Goal: Transaction & Acquisition: Purchase product/service

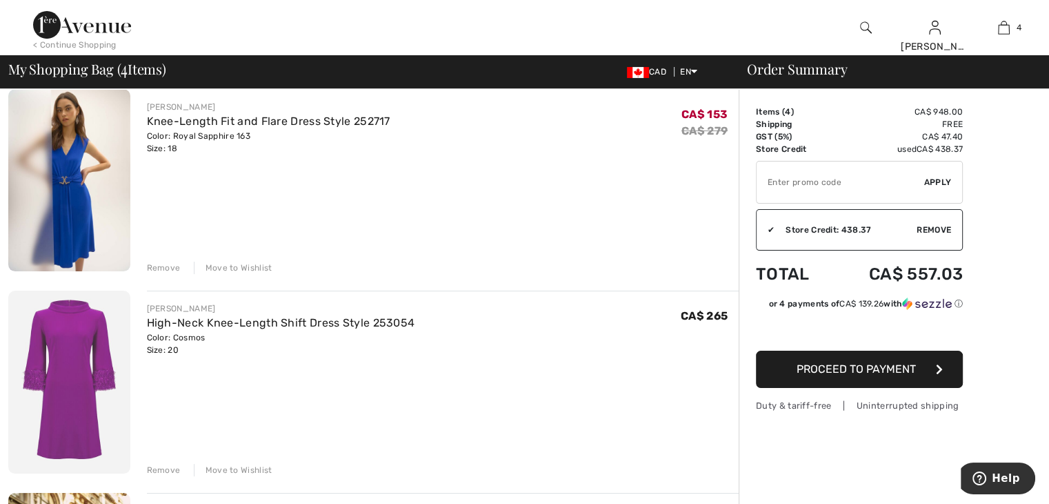
scroll to position [138, 0]
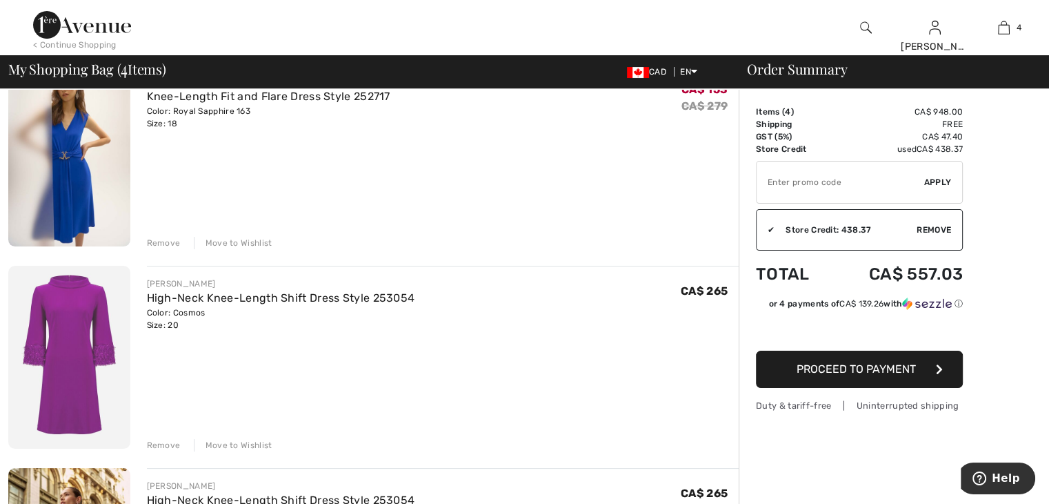
click at [163, 444] on div "Remove" at bounding box center [164, 445] width 34 height 12
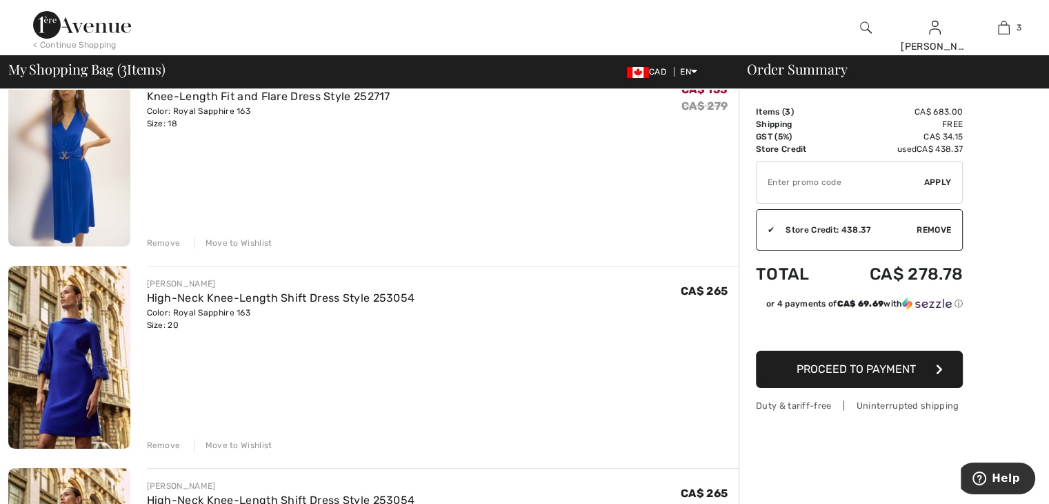
click at [166, 444] on div "Remove" at bounding box center [164, 445] width 34 height 12
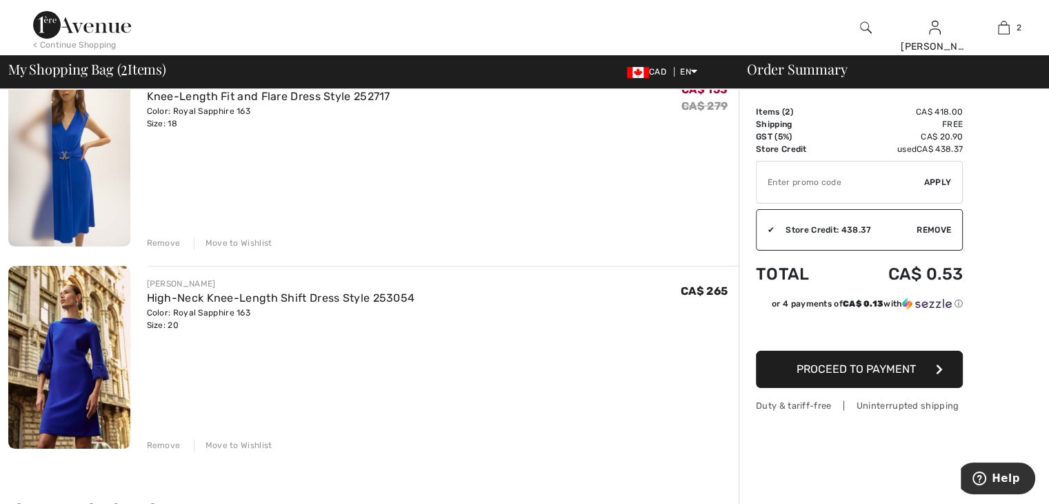
click at [166, 444] on div "Remove" at bounding box center [164, 445] width 34 height 12
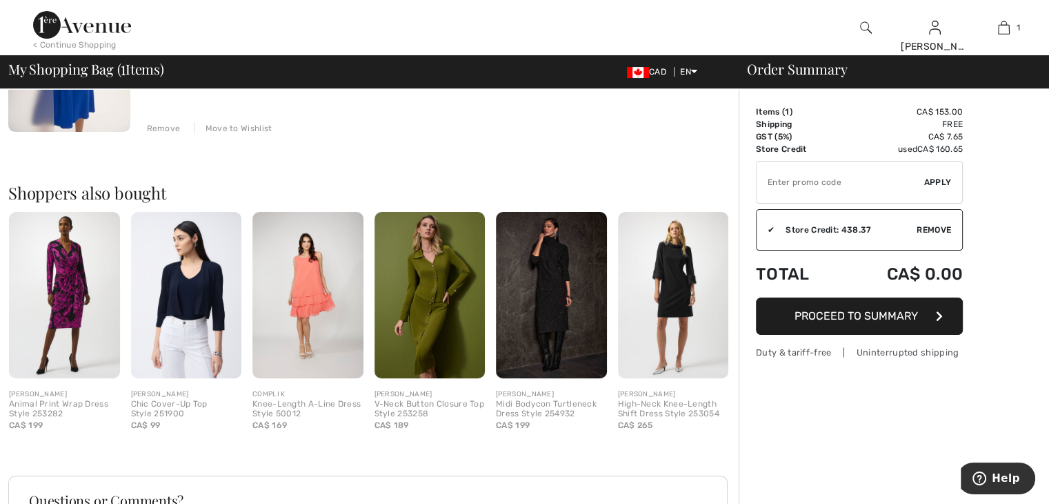
scroll to position [276, 0]
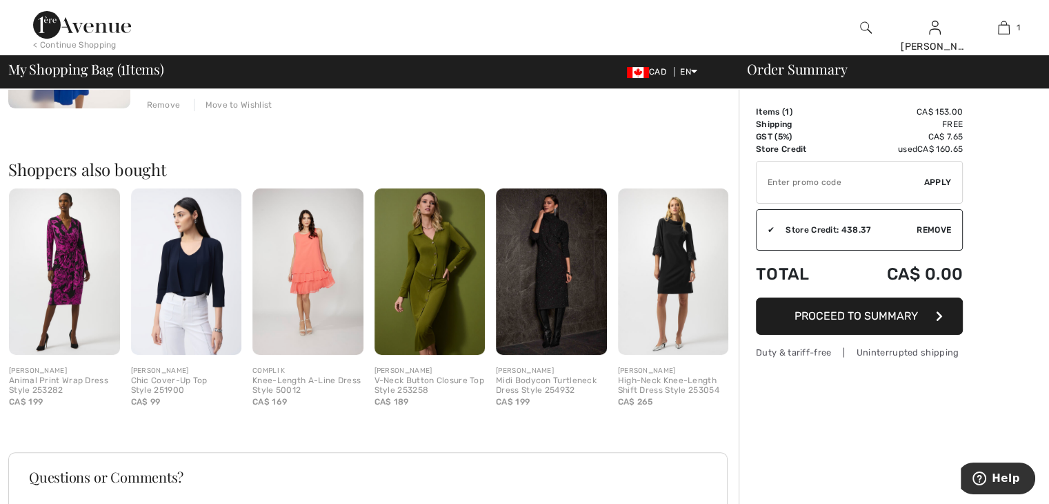
click at [69, 251] on img at bounding box center [64, 271] width 111 height 166
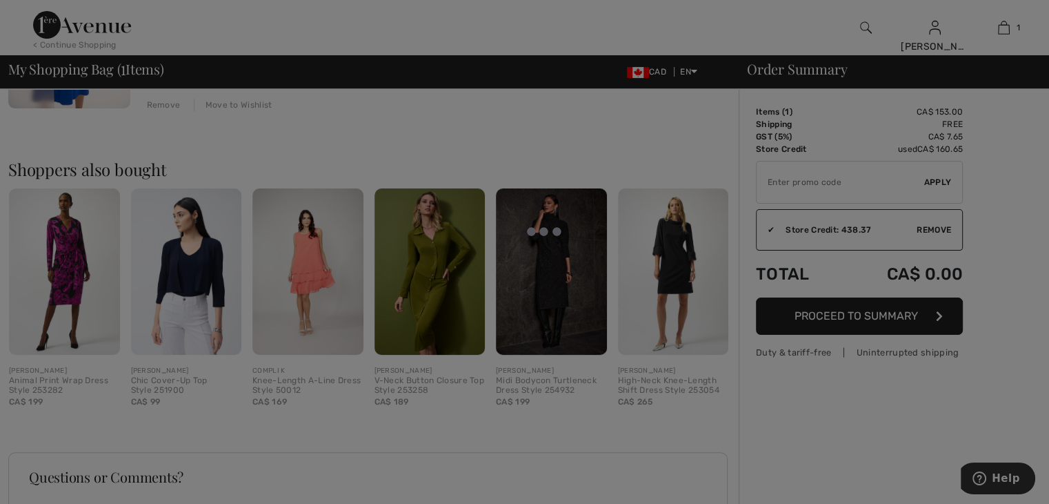
click at [69, 251] on div at bounding box center [524, 252] width 1049 height 504
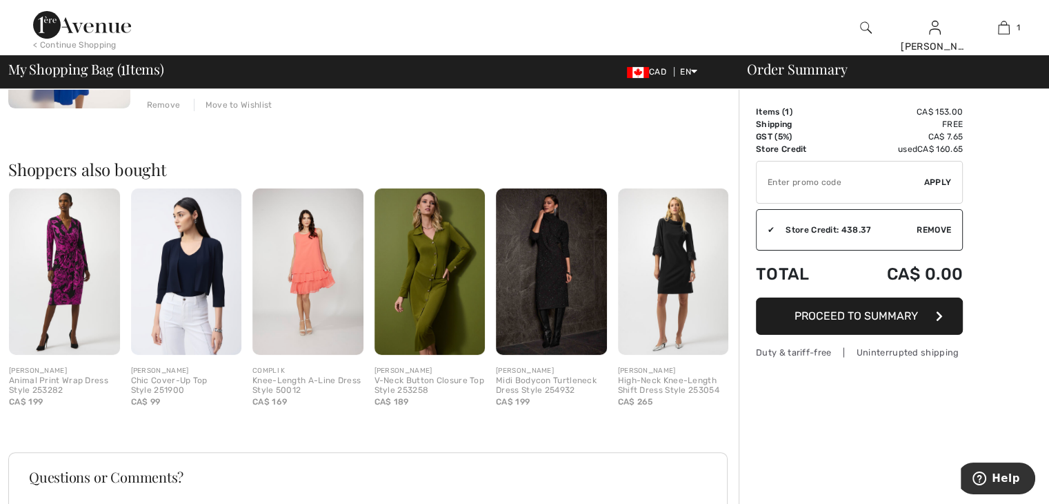
click at [69, 251] on img at bounding box center [64, 271] width 111 height 166
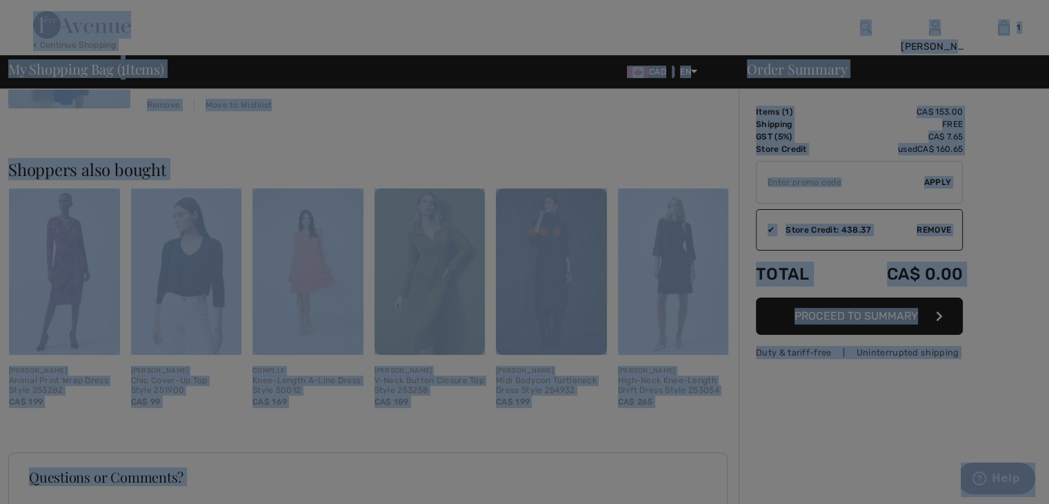
click at [69, 251] on div at bounding box center [524, 252] width 1049 height 504
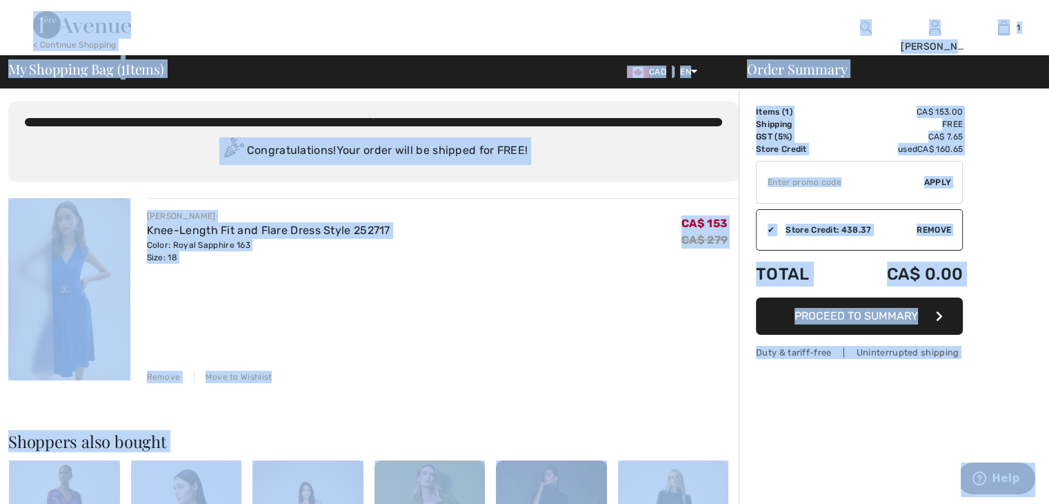
scroll to position [0, 0]
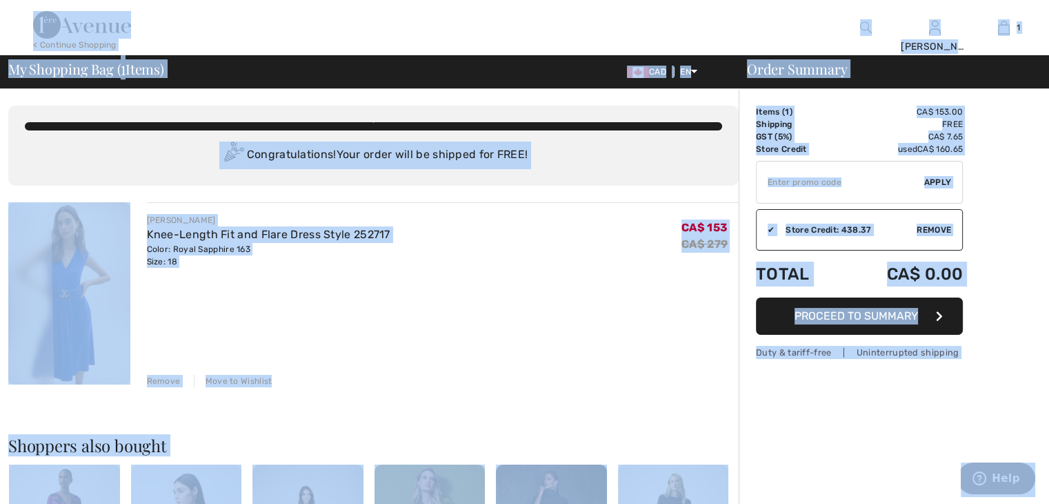
click at [78, 321] on img at bounding box center [69, 293] width 122 height 182
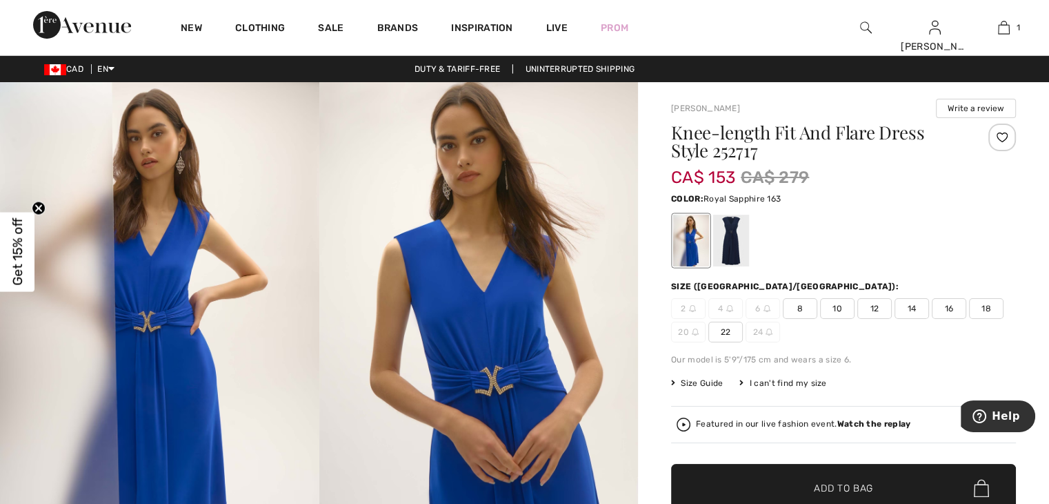
click at [691, 250] on div at bounding box center [691, 241] width 36 height 52
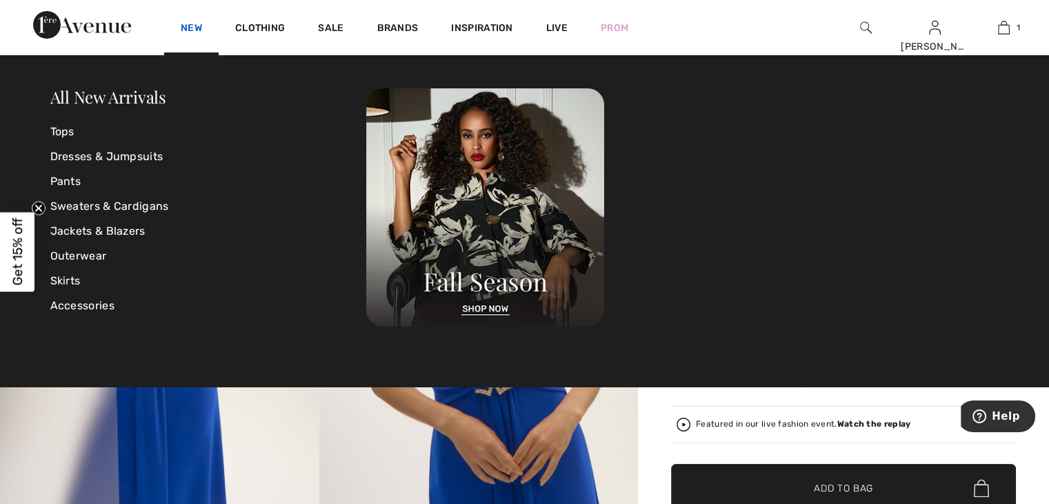
click at [190, 23] on link "New" at bounding box center [191, 29] width 21 height 14
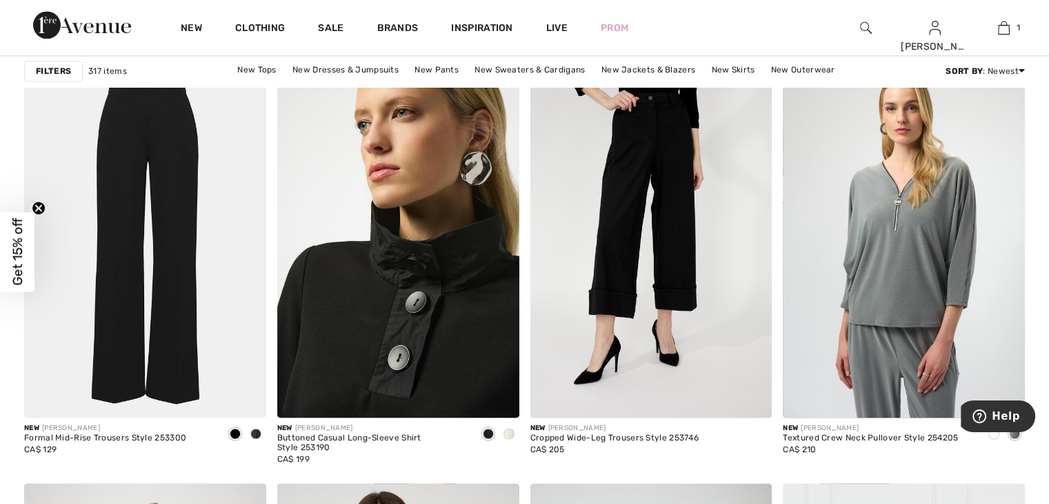
scroll to position [2070, 0]
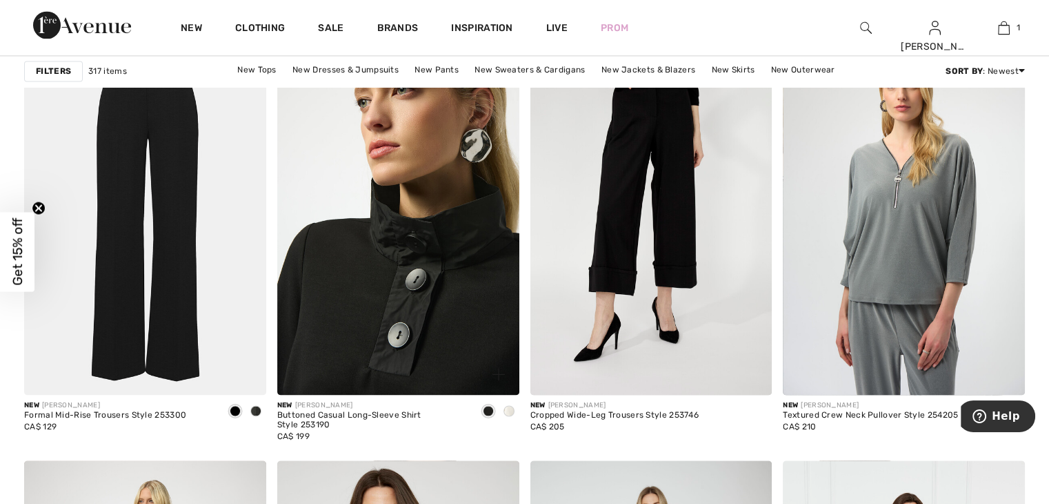
click at [373, 315] on img at bounding box center [398, 213] width 242 height 363
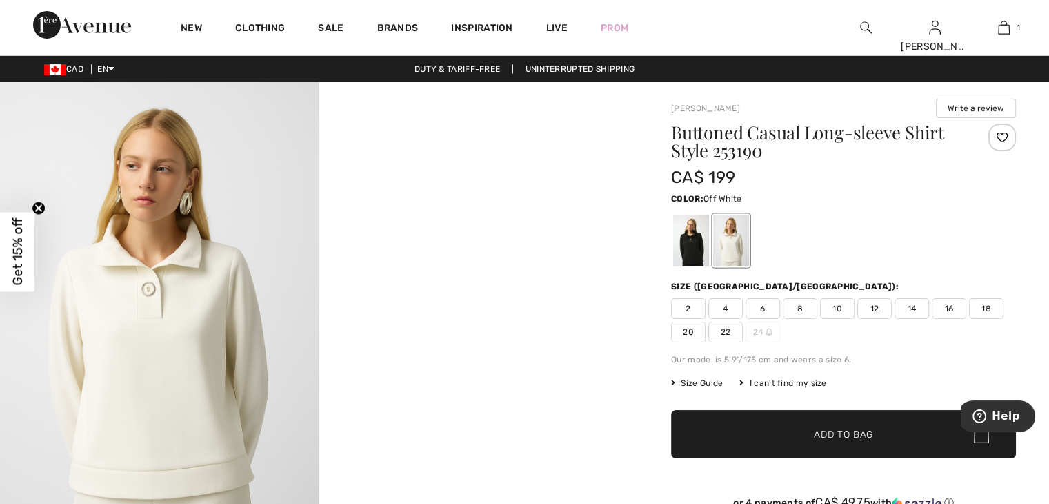
click at [17, 262] on span "Get 15% off" at bounding box center [18, 252] width 16 height 68
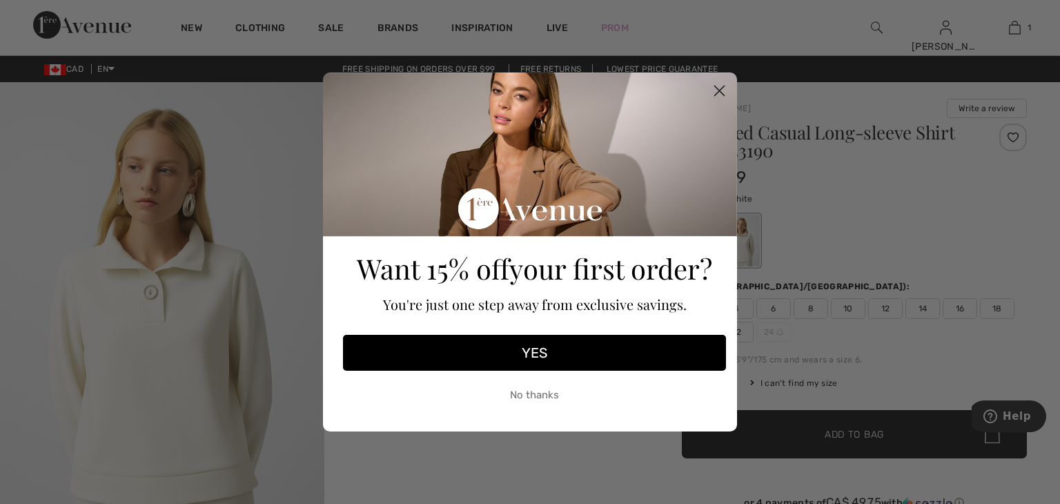
click at [720, 85] on circle "Close dialog" at bounding box center [719, 90] width 23 height 23
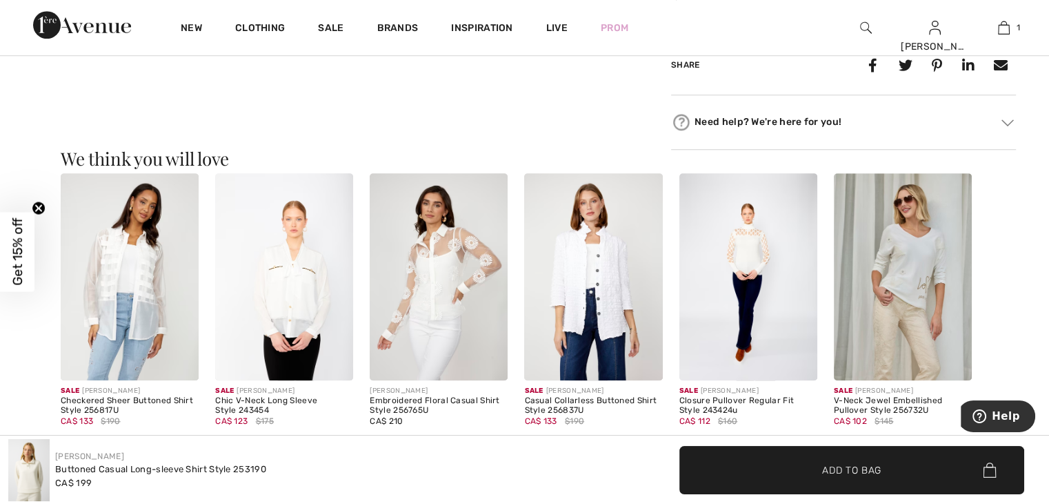
scroll to position [1173, 0]
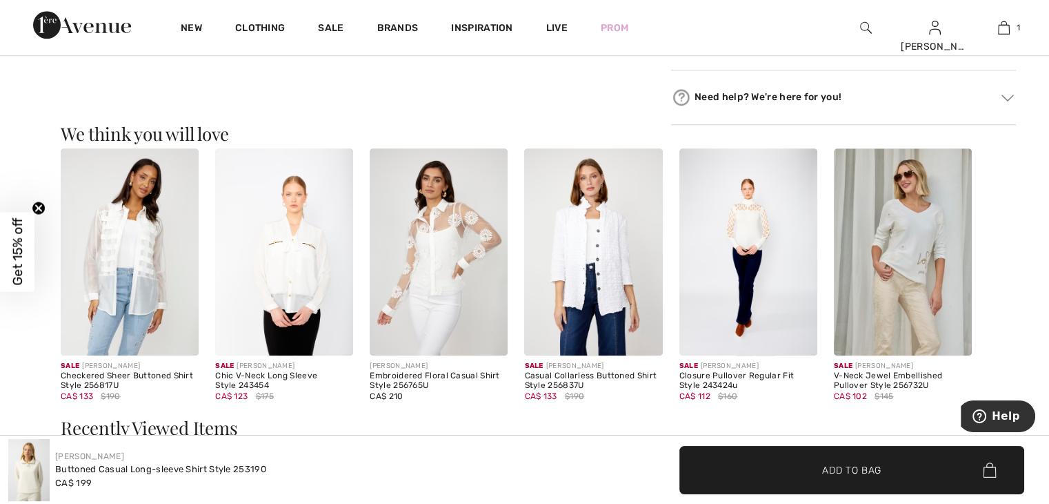
click at [608, 260] on img at bounding box center [593, 251] width 138 height 207
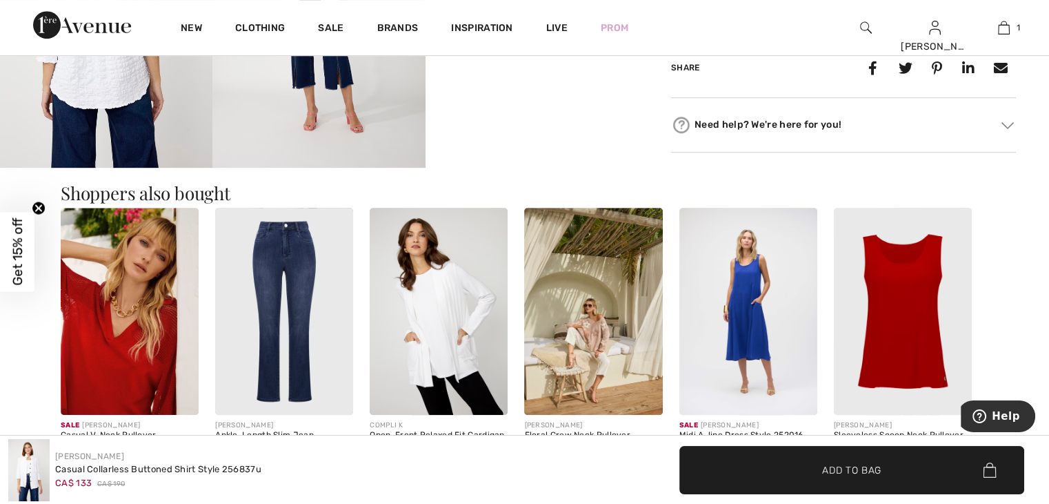
scroll to position [759, 0]
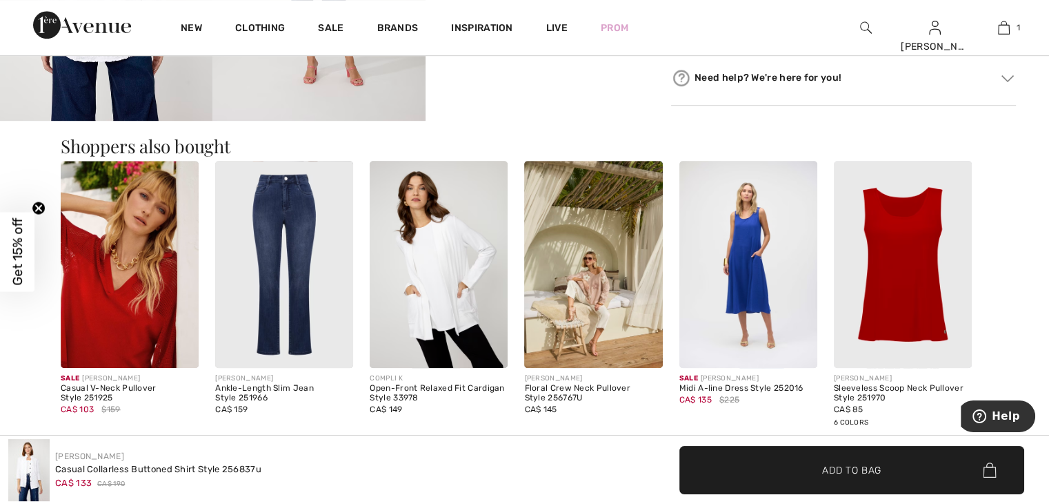
click at [453, 257] on img at bounding box center [439, 264] width 138 height 207
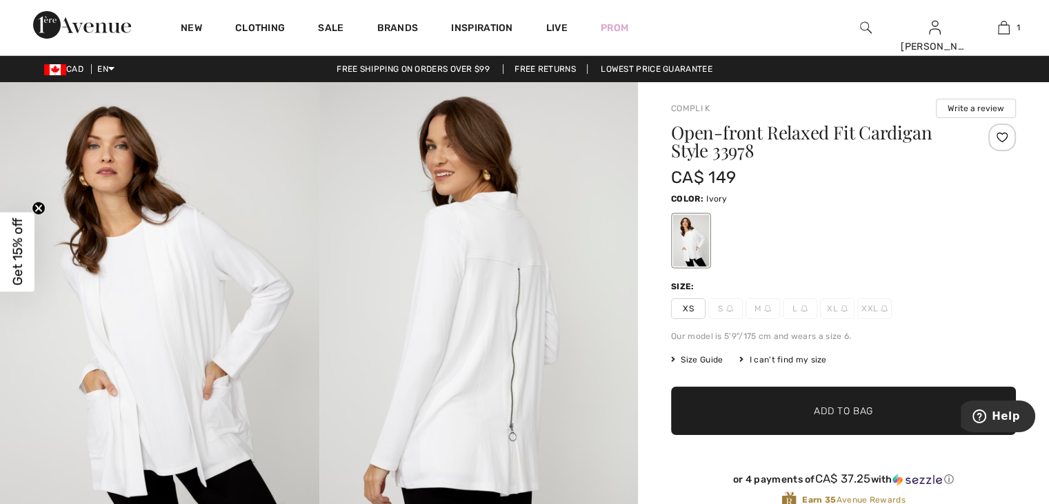
click at [582, 271] on img at bounding box center [478, 321] width 319 height 479
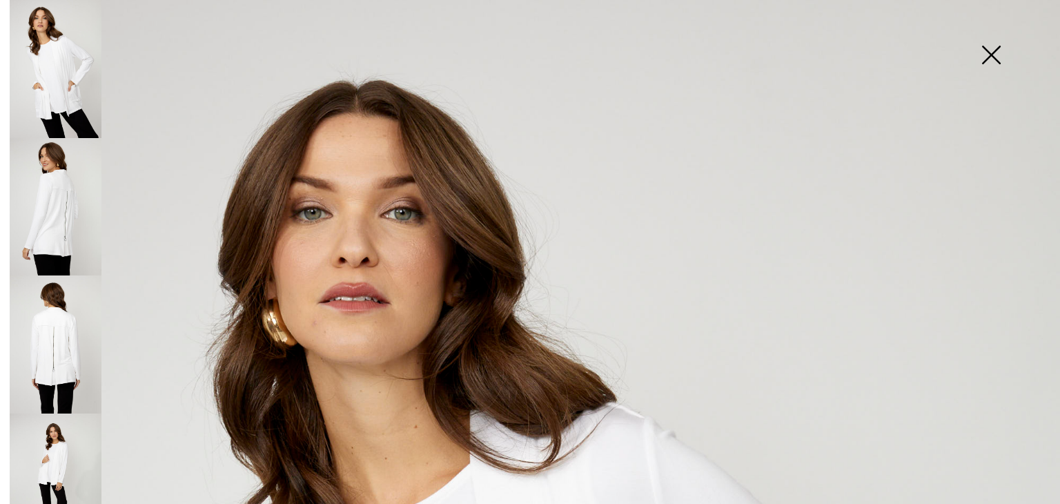
click at [989, 53] on img at bounding box center [990, 56] width 69 height 71
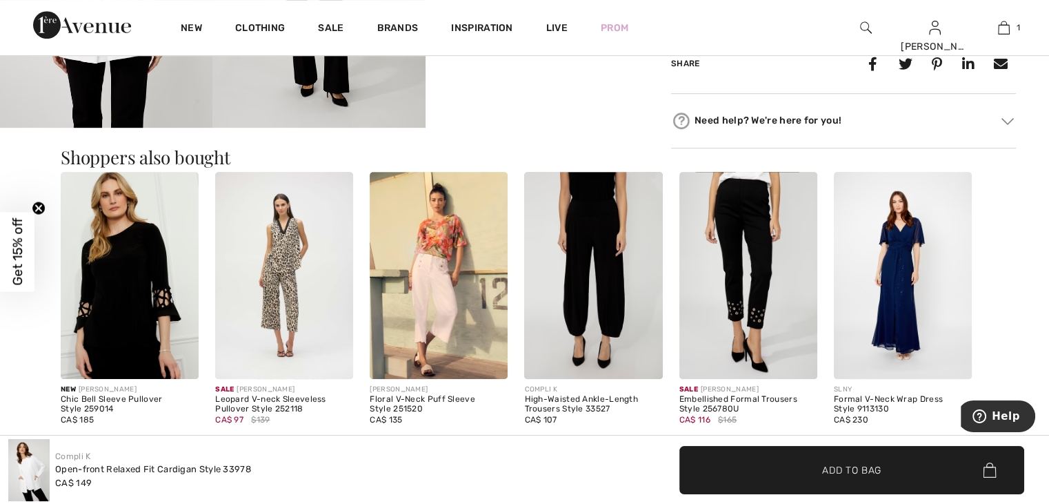
scroll to position [759, 0]
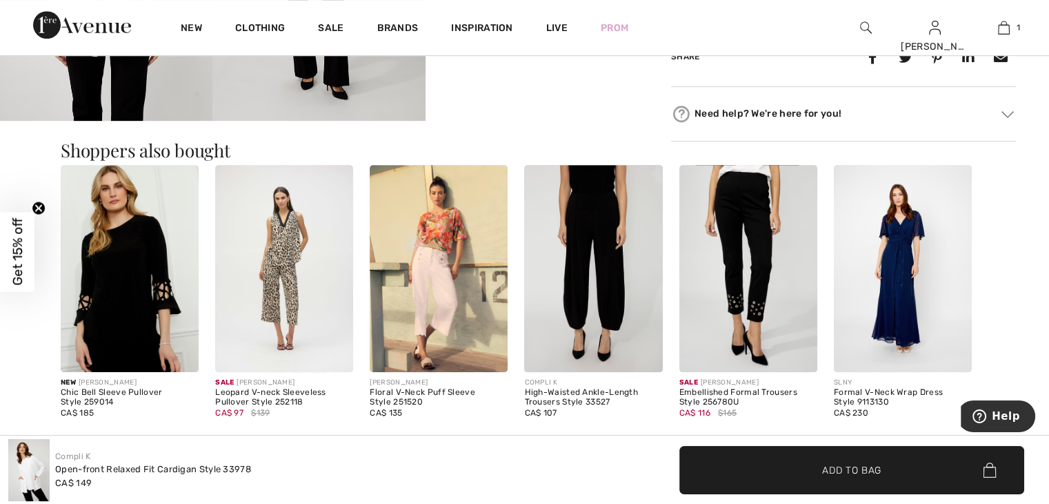
click at [893, 263] on img at bounding box center [903, 268] width 138 height 207
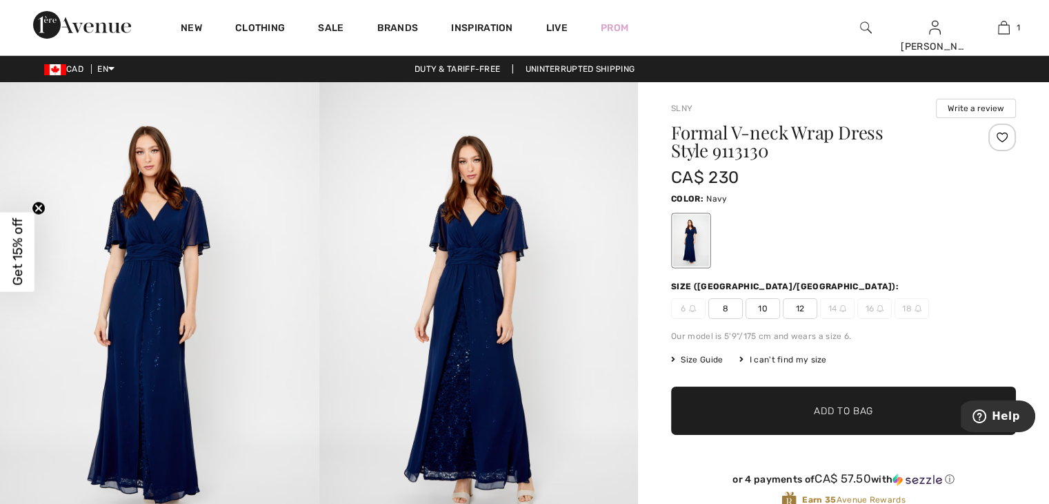
click at [893, 263] on div at bounding box center [843, 240] width 345 height 57
click at [855, 267] on div at bounding box center [843, 240] width 345 height 57
click at [617, 319] on img at bounding box center [478, 321] width 319 height 479
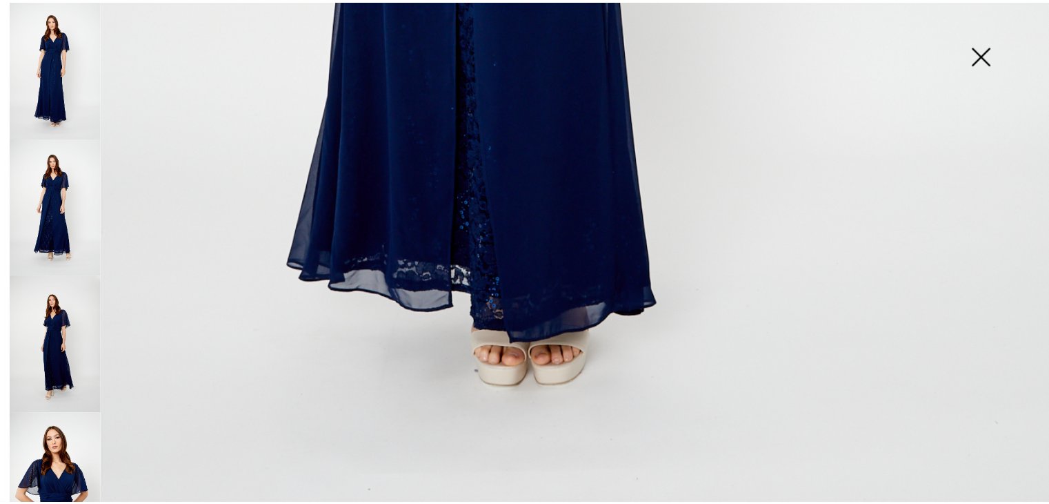
scroll to position [1071, 0]
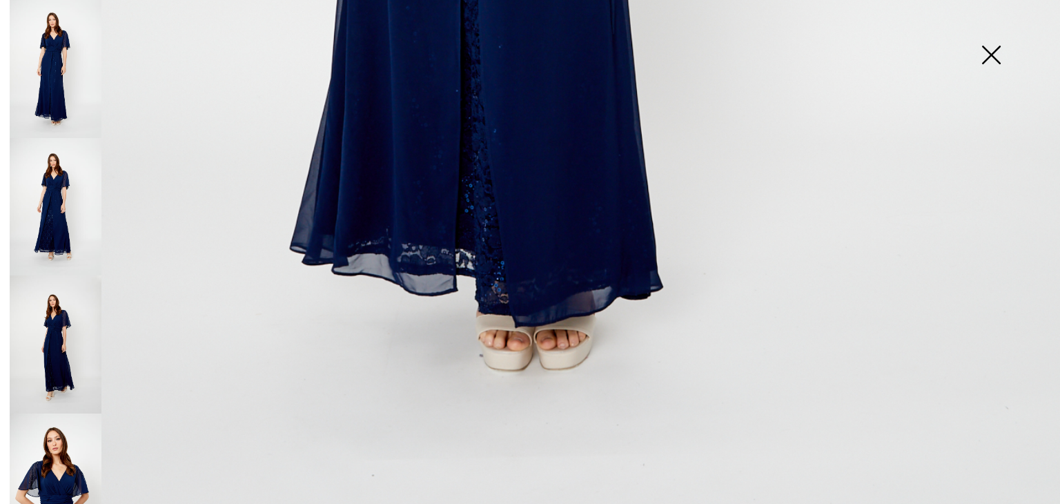
click at [991, 47] on img at bounding box center [990, 56] width 69 height 71
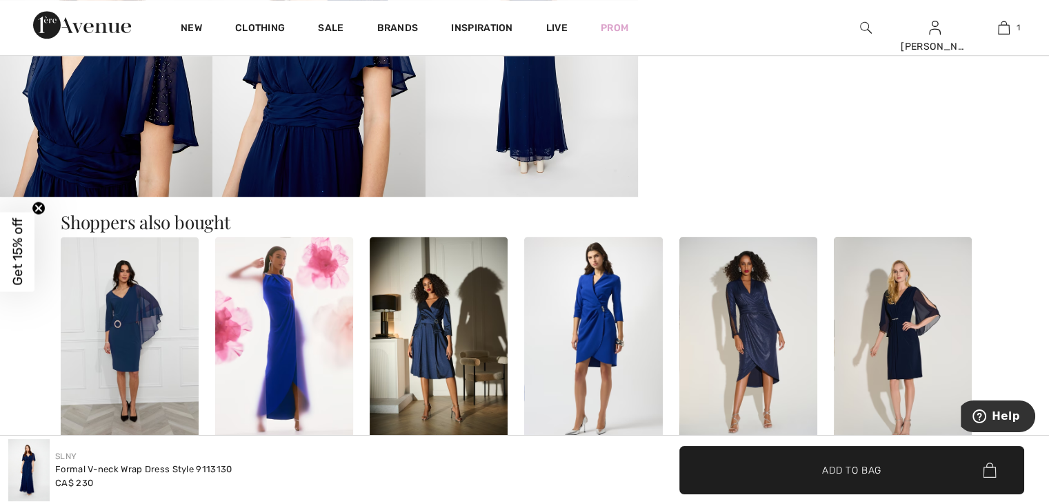
scroll to position [1035, 0]
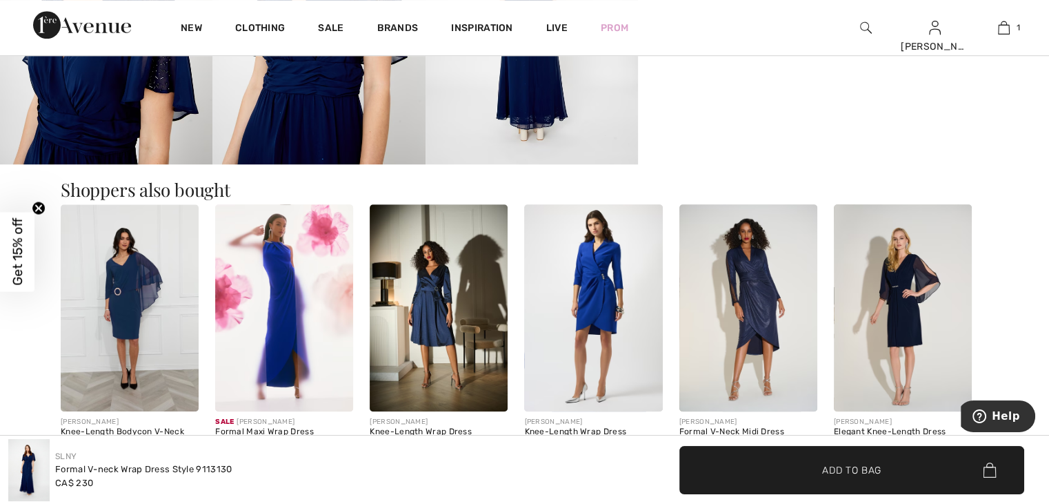
click at [276, 324] on img at bounding box center [284, 307] width 138 height 207
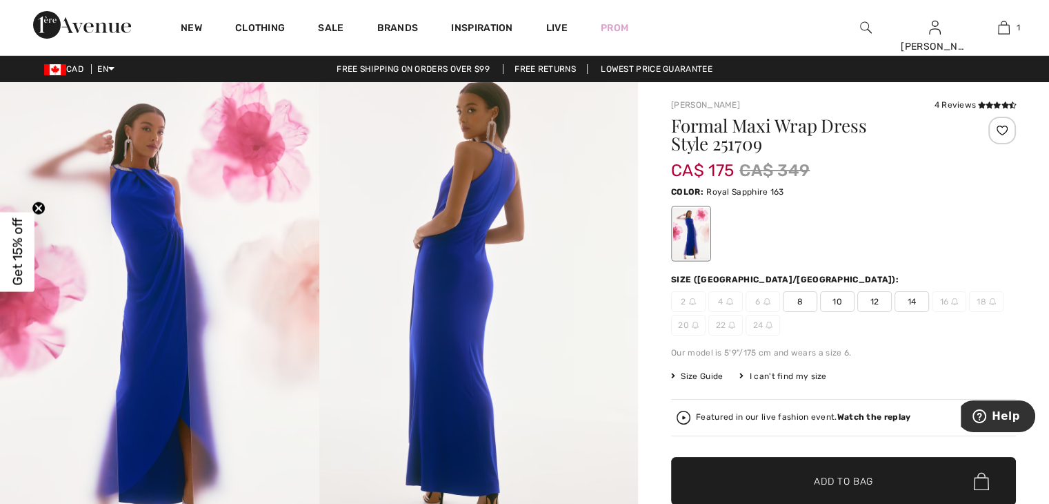
click at [623, 293] on img at bounding box center [478, 321] width 319 height 478
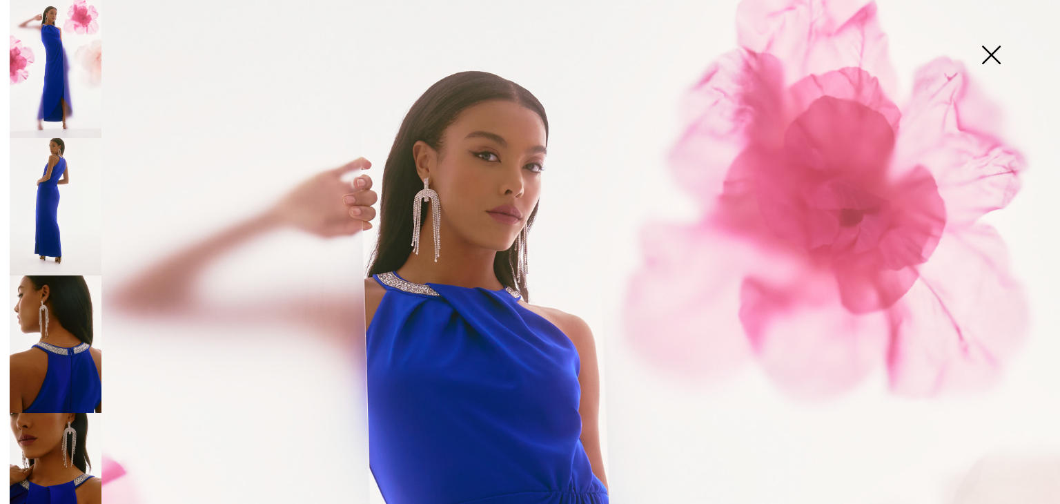
click at [991, 50] on img at bounding box center [990, 56] width 69 height 71
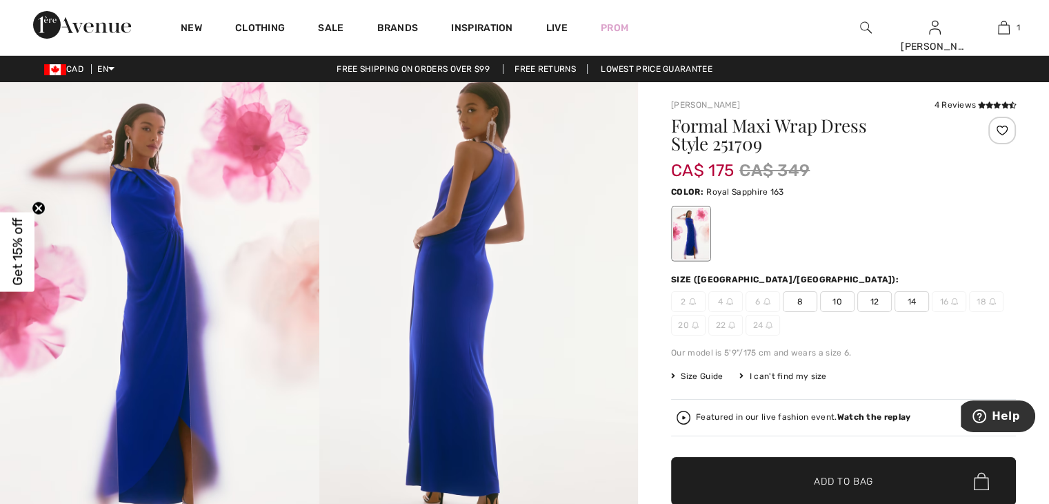
click at [588, 343] on img at bounding box center [478, 321] width 319 height 478
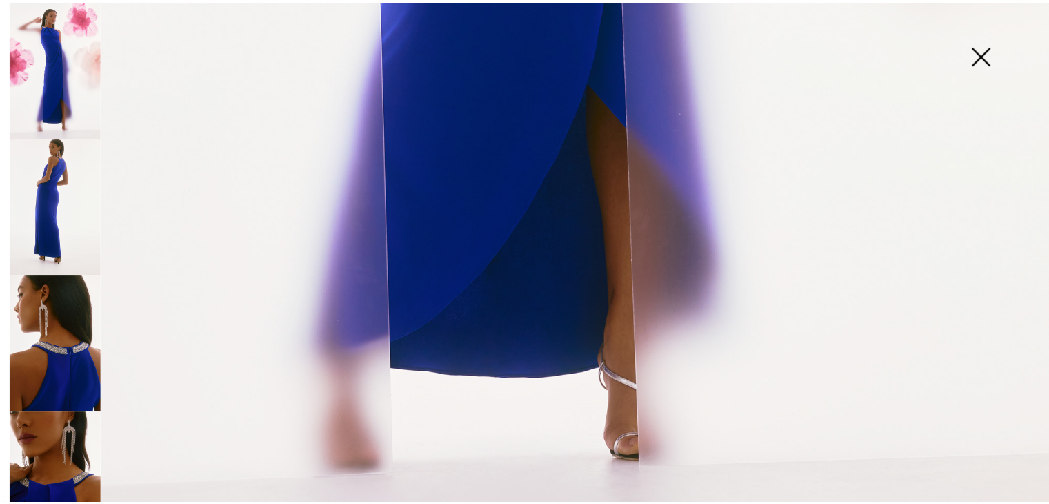
scroll to position [1002, 0]
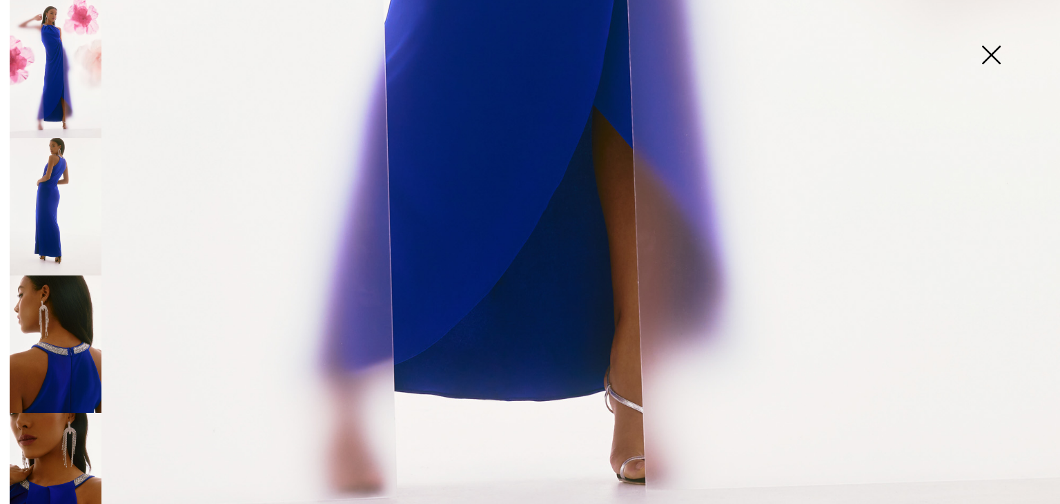
click at [988, 53] on img at bounding box center [990, 56] width 69 height 71
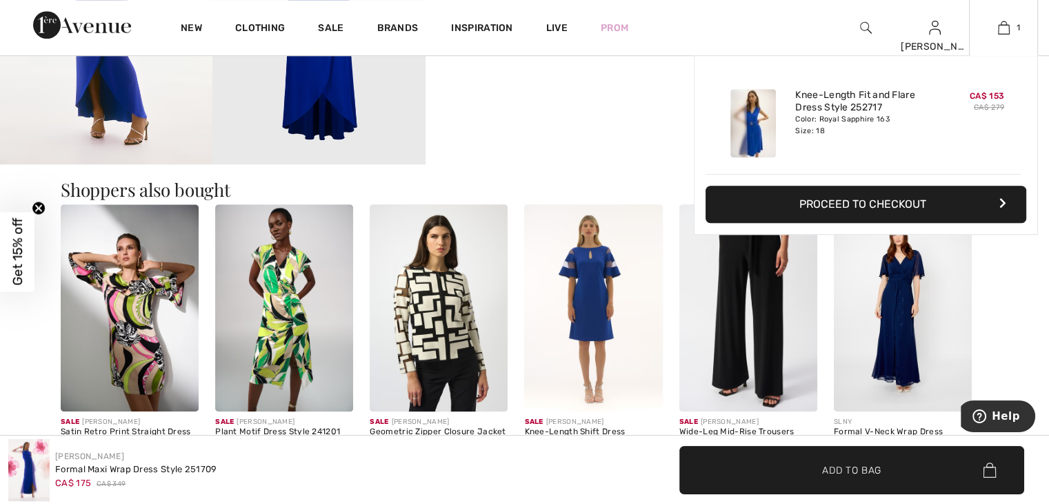
scroll to position [1104, 0]
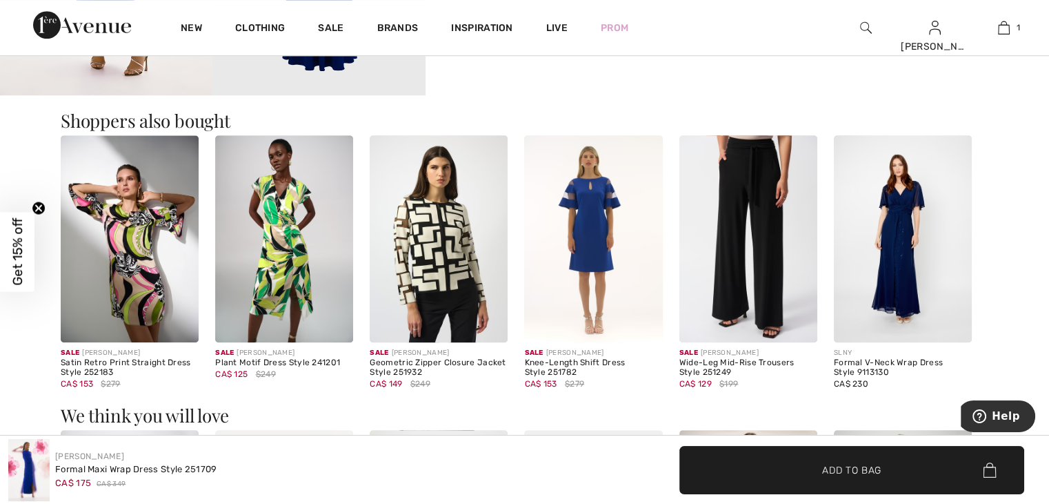
click at [134, 230] on img at bounding box center [130, 238] width 138 height 207
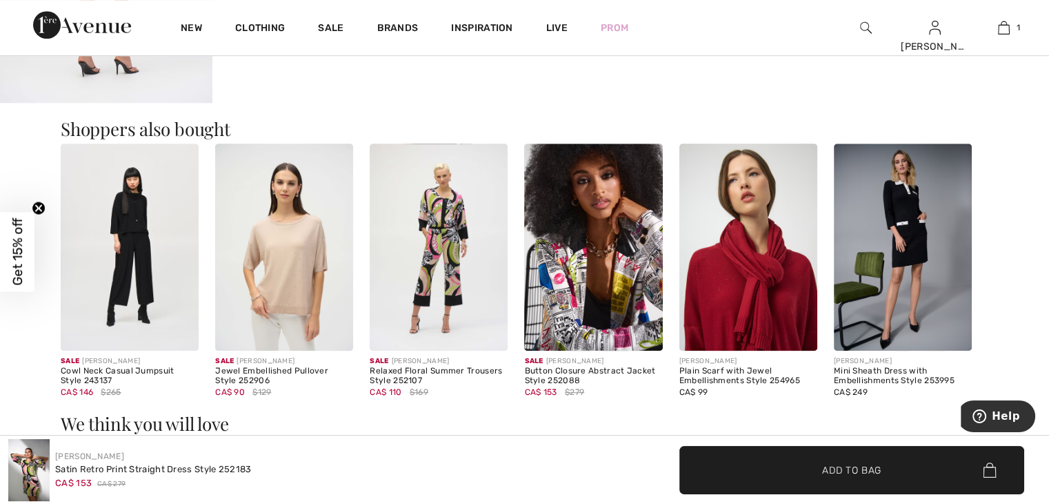
scroll to position [1104, 0]
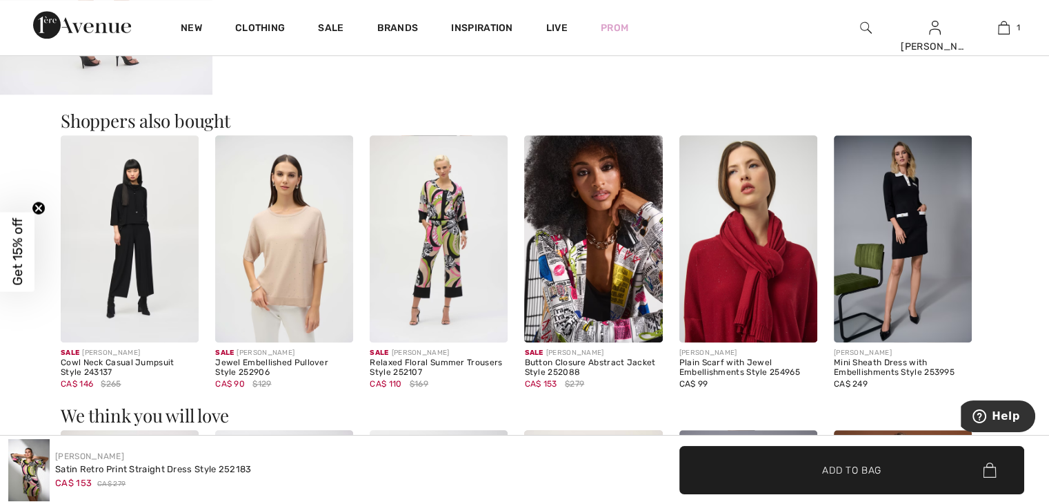
click at [287, 271] on img at bounding box center [284, 238] width 138 height 207
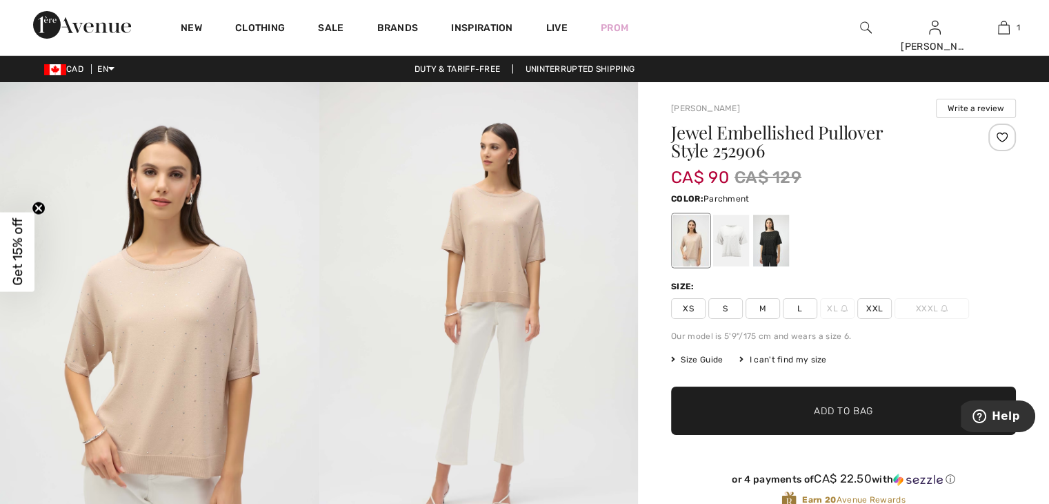
click at [287, 276] on img at bounding box center [159, 321] width 319 height 478
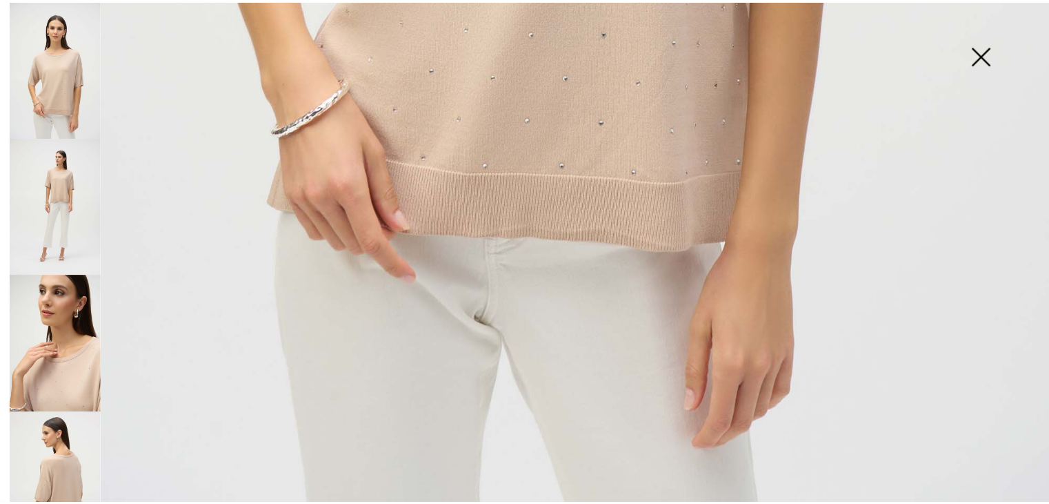
scroll to position [1069, 0]
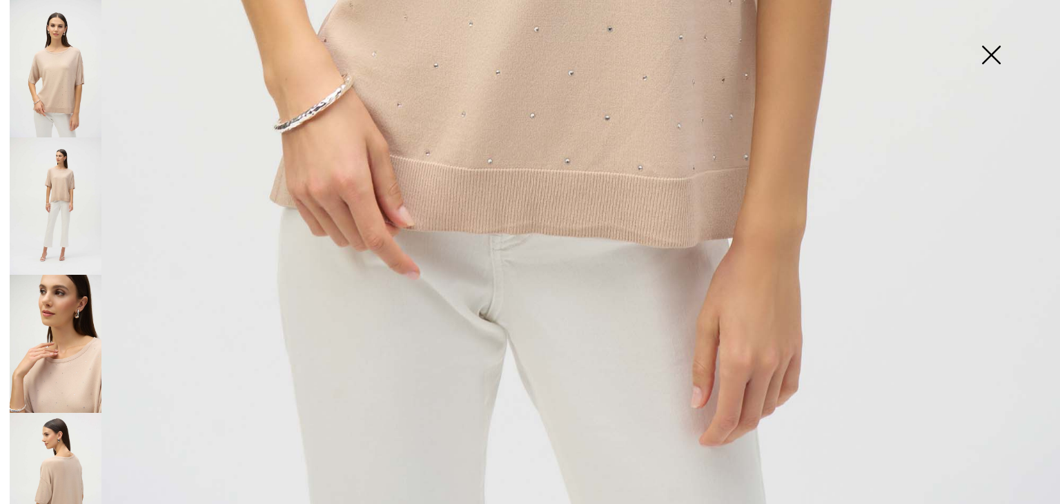
click at [993, 53] on img at bounding box center [990, 56] width 69 height 71
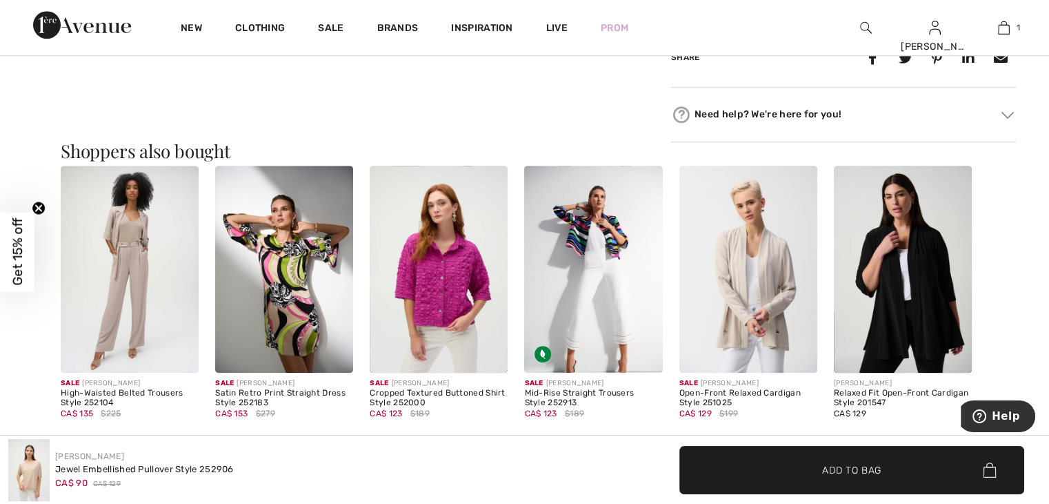
scroll to position [1104, 0]
click at [933, 286] on img at bounding box center [903, 268] width 138 height 207
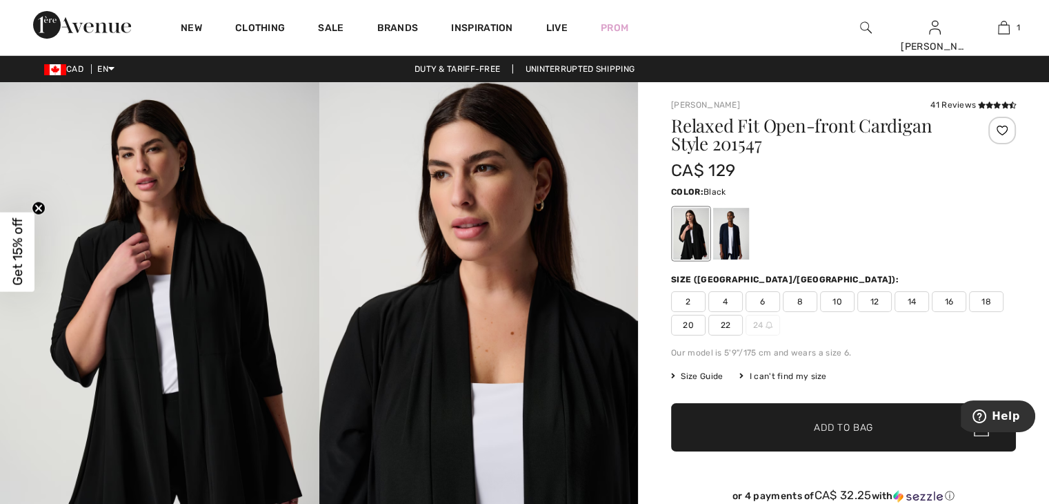
click at [16, 262] on span "Get 15% off" at bounding box center [18, 252] width 16 height 68
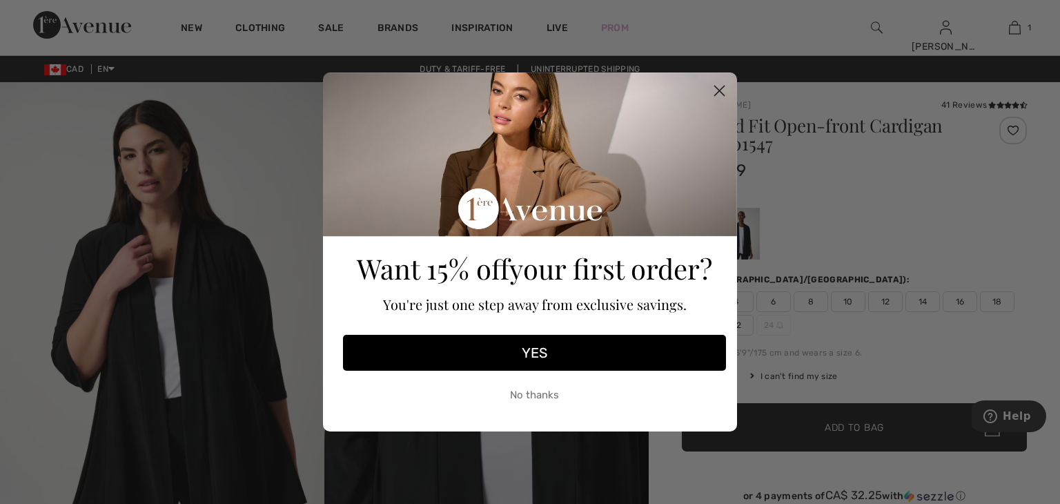
click at [720, 88] on circle "Close dialog" at bounding box center [719, 90] width 23 height 23
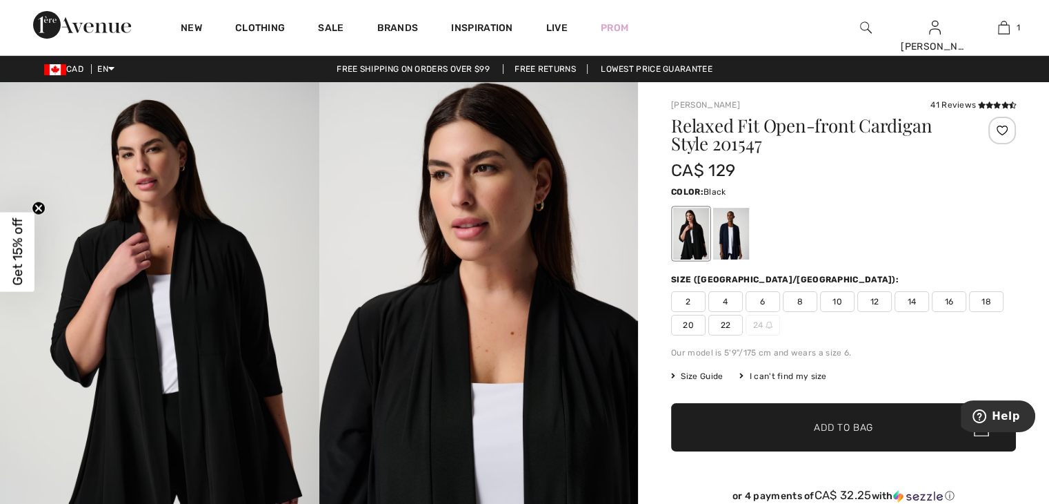
click at [986, 297] on span "18" at bounding box center [986, 301] width 34 height 21
click at [911, 426] on span "✔ Added to Bag Add to Bag" at bounding box center [843, 427] width 345 height 48
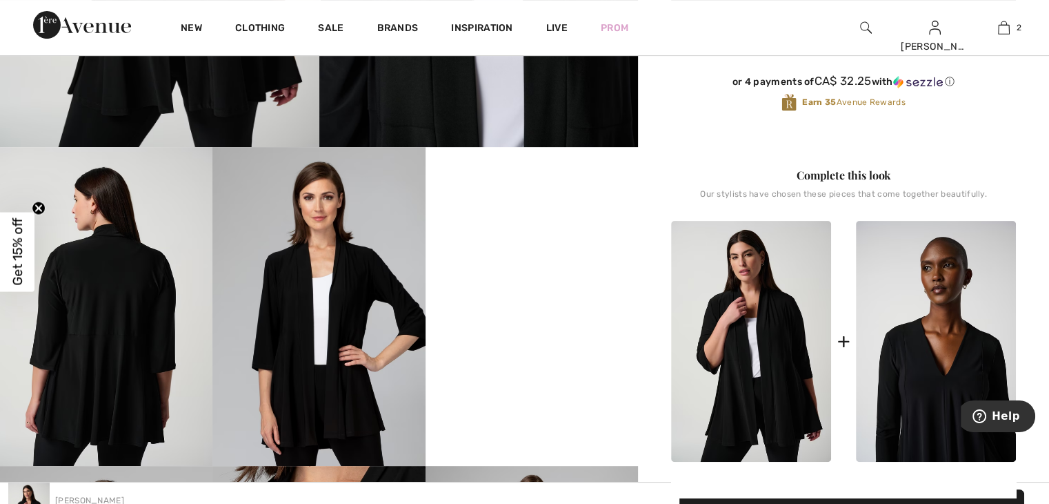
scroll to position [483, 0]
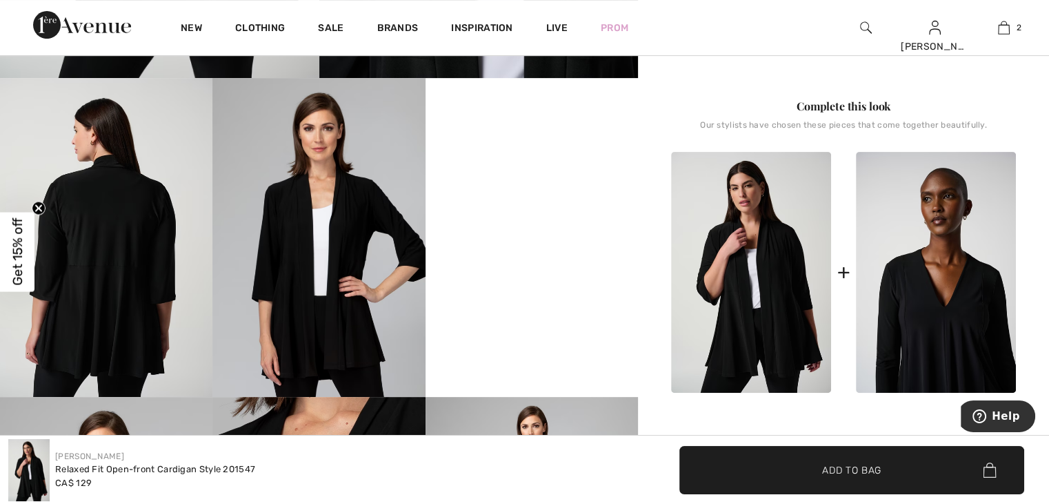
click at [944, 346] on img at bounding box center [936, 272] width 160 height 241
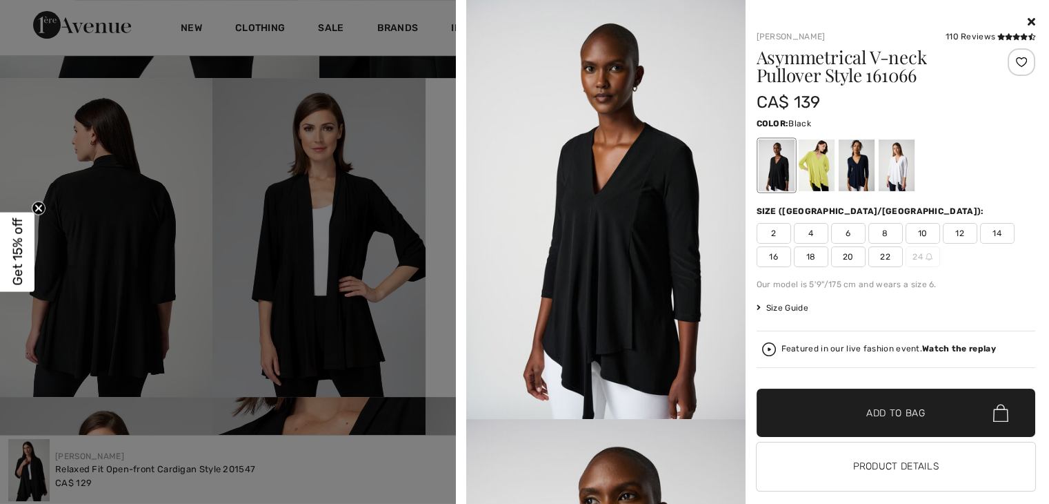
click at [855, 169] on div at bounding box center [856, 165] width 36 height 52
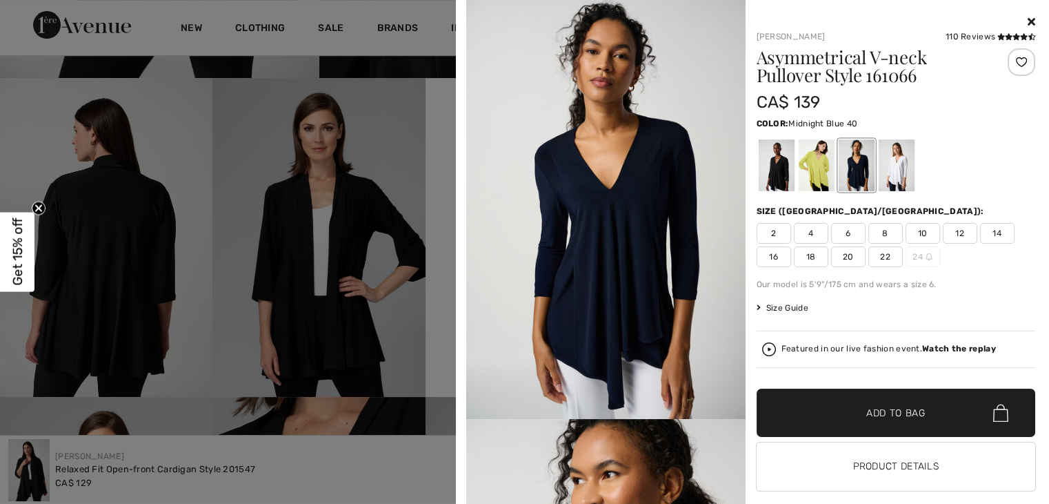
click at [773, 175] on div at bounding box center [776, 165] width 36 height 52
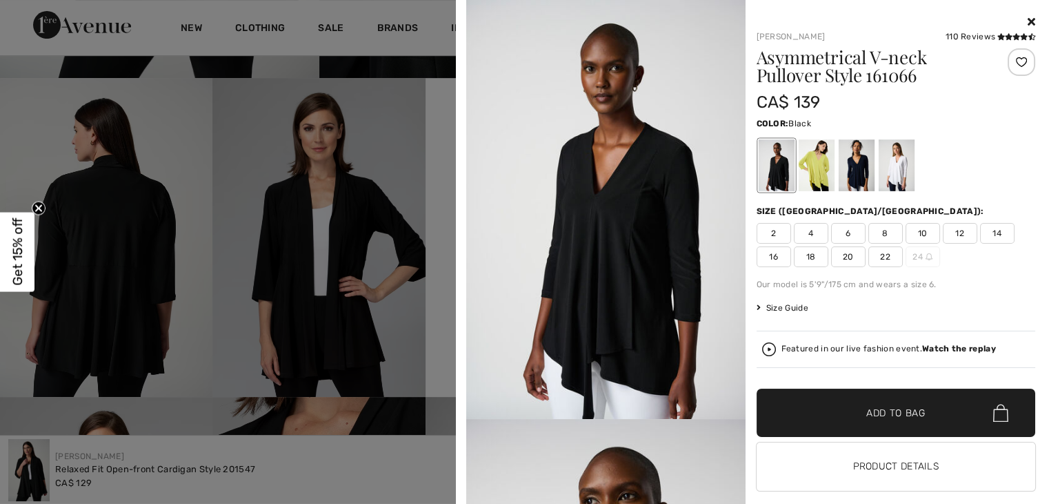
click at [773, 175] on div at bounding box center [776, 165] width 36 height 52
click at [853, 174] on div at bounding box center [856, 165] width 36 height 52
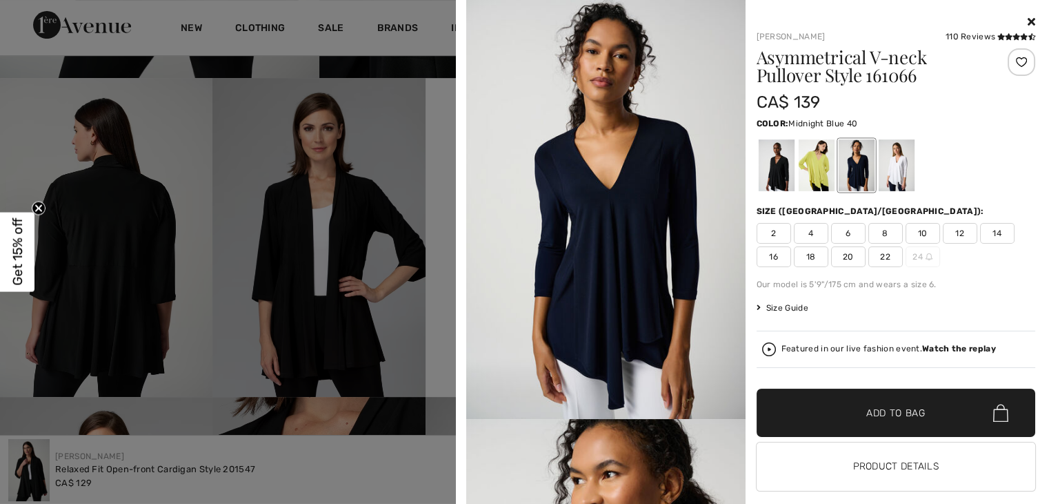
click at [839, 256] on span "20" at bounding box center [848, 256] width 34 height 21
click at [866, 411] on span "Add to Bag" at bounding box center [895, 413] width 59 height 14
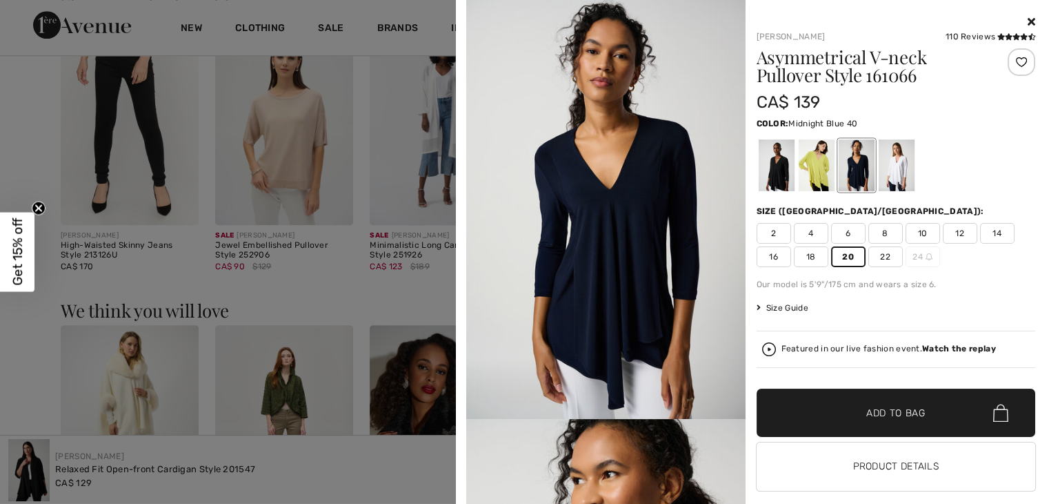
scroll to position [1587, 0]
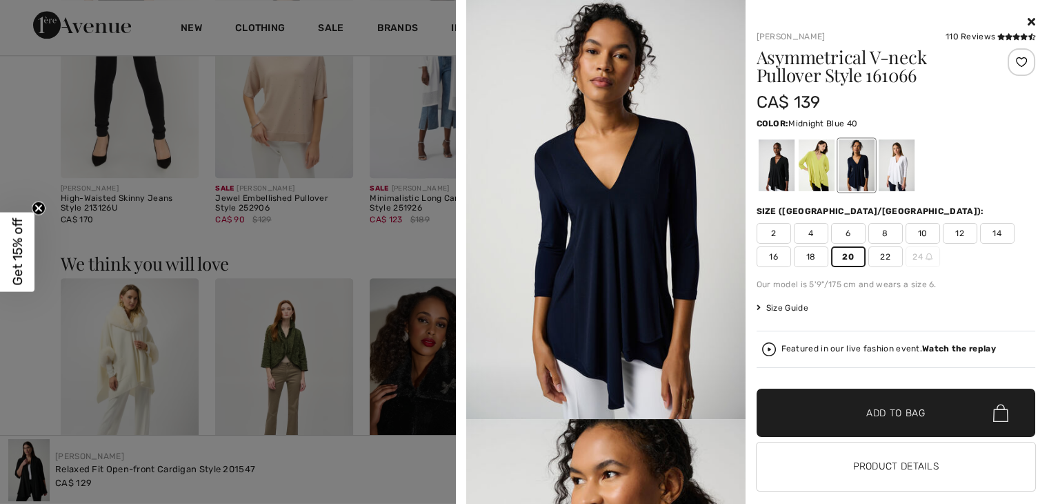
click at [1028, 20] on icon at bounding box center [1032, 21] width 8 height 11
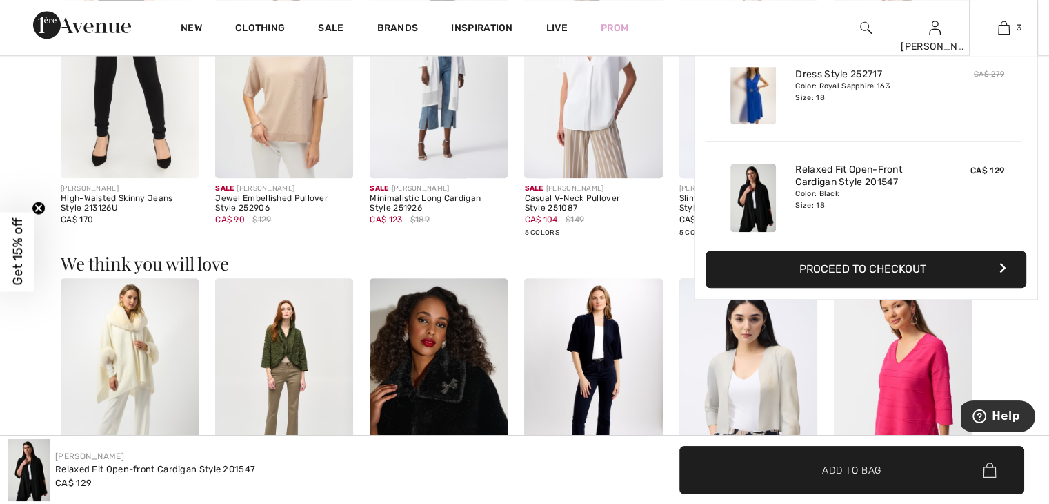
scroll to position [0, 0]
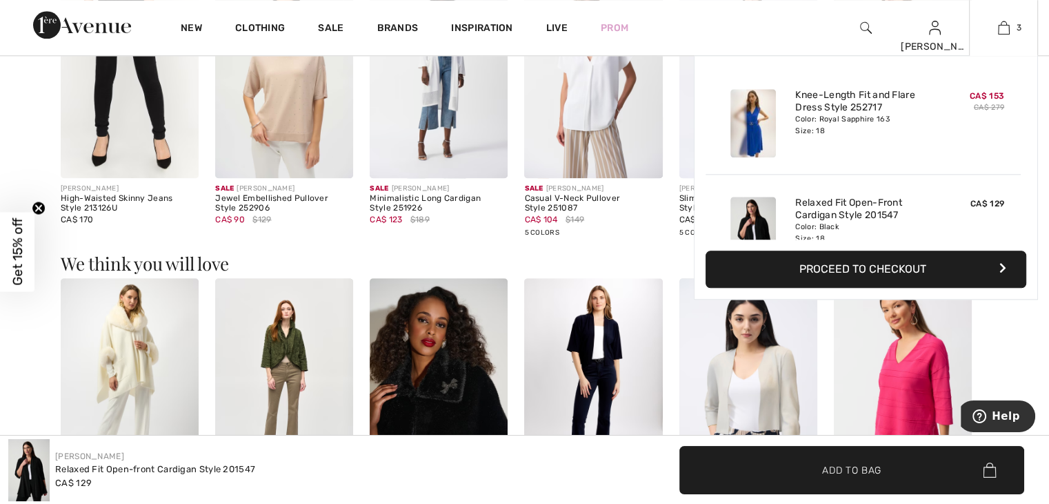
click at [985, 97] on span "CA$ 153" at bounding box center [987, 96] width 34 height 10
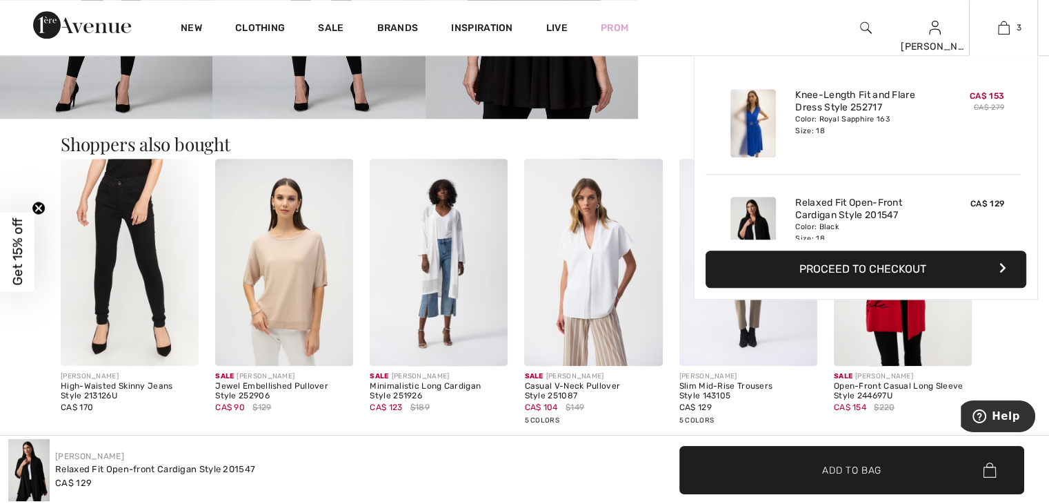
scroll to position [1380, 0]
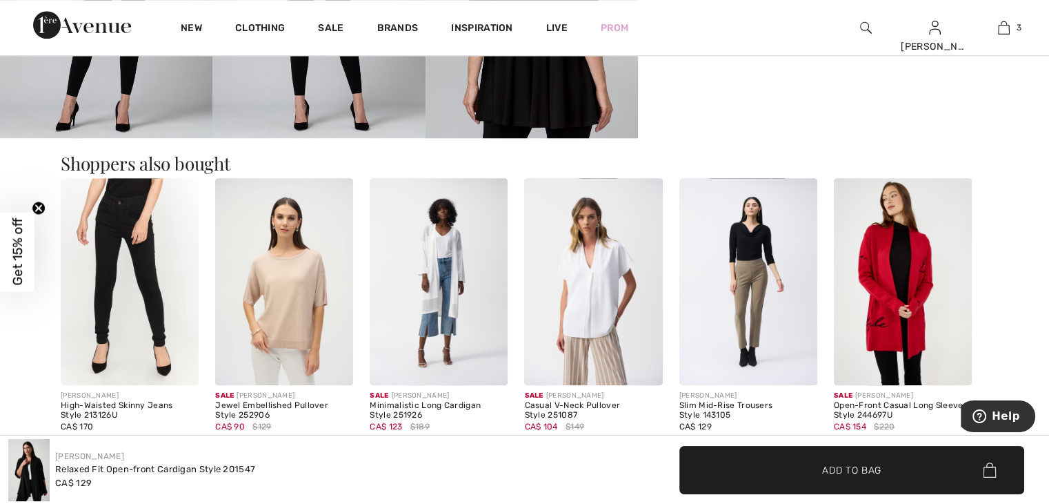
click at [880, 262] on img at bounding box center [903, 281] width 138 height 207
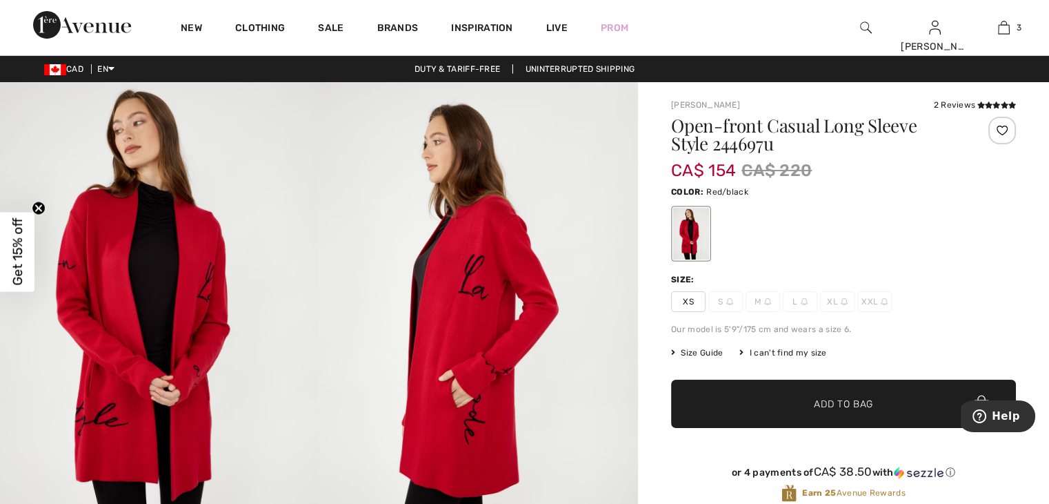
click at [613, 226] on img at bounding box center [478, 321] width 319 height 479
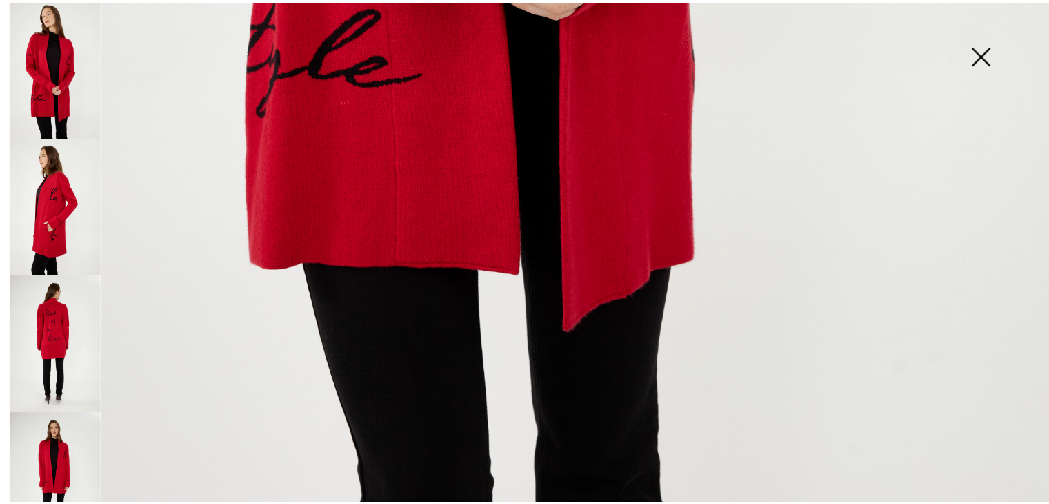
scroll to position [1070, 0]
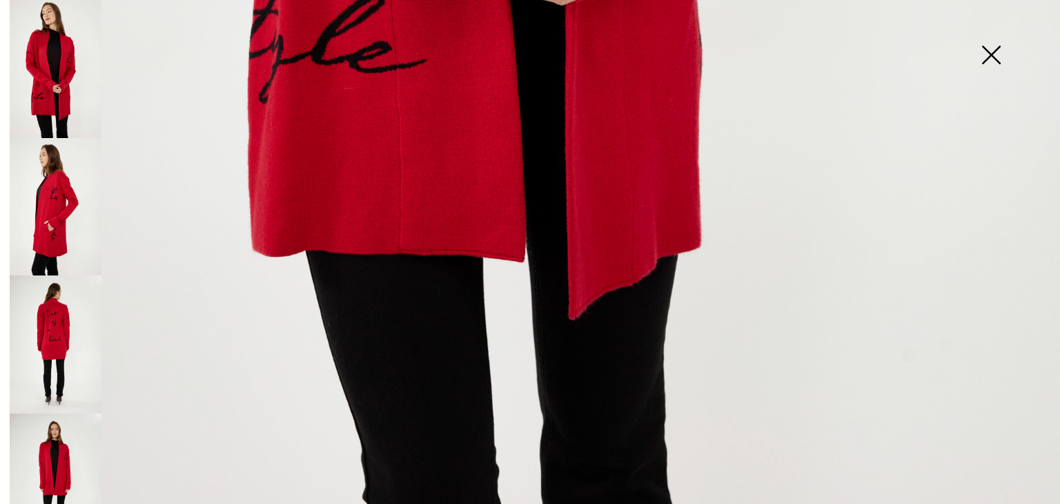
click at [992, 53] on img at bounding box center [990, 56] width 69 height 71
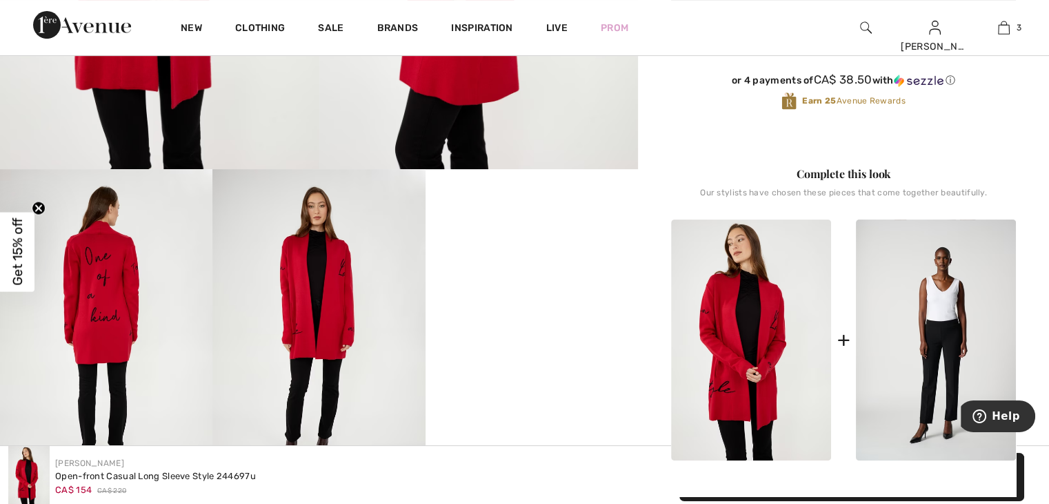
scroll to position [414, 0]
